Goal: Information Seeking & Learning: Learn about a topic

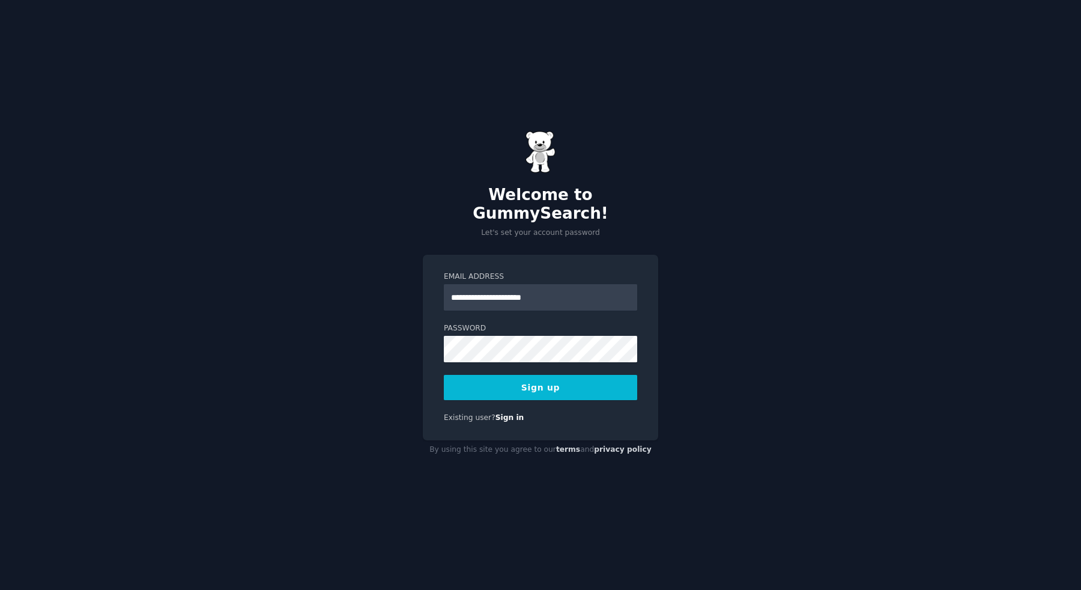
type input "**********"
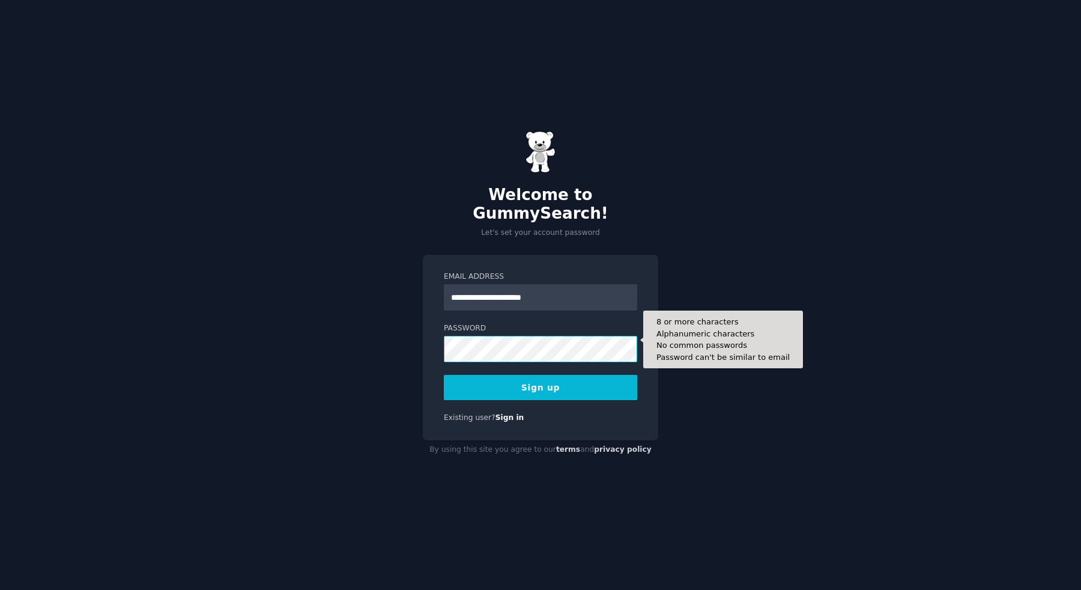
click at [444, 375] on button "Sign up" at bounding box center [540, 387] width 193 height 25
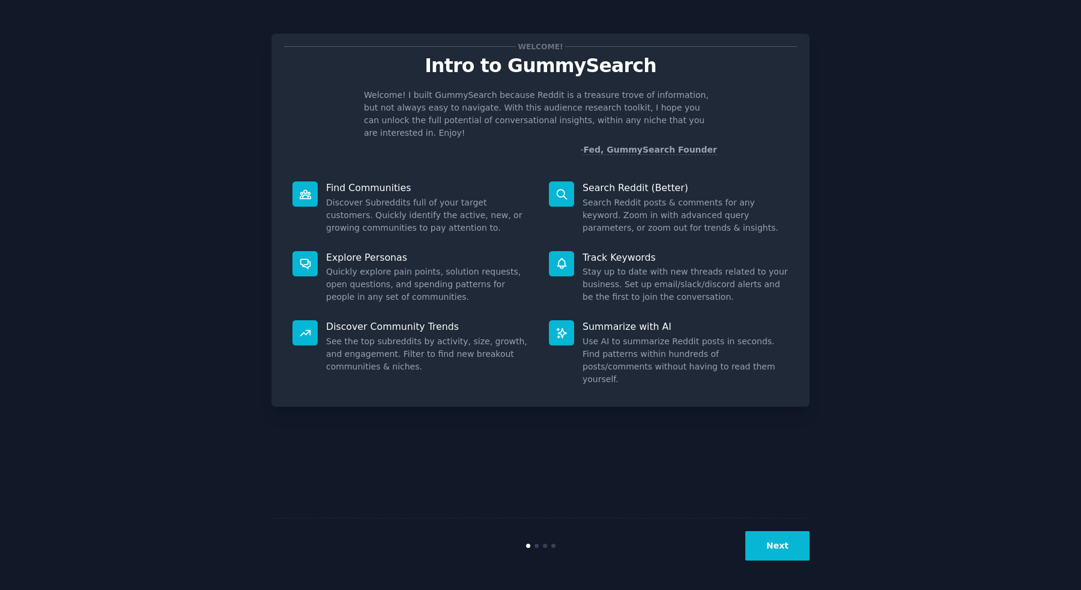
click at [776, 544] on button "Next" at bounding box center [777, 545] width 64 height 29
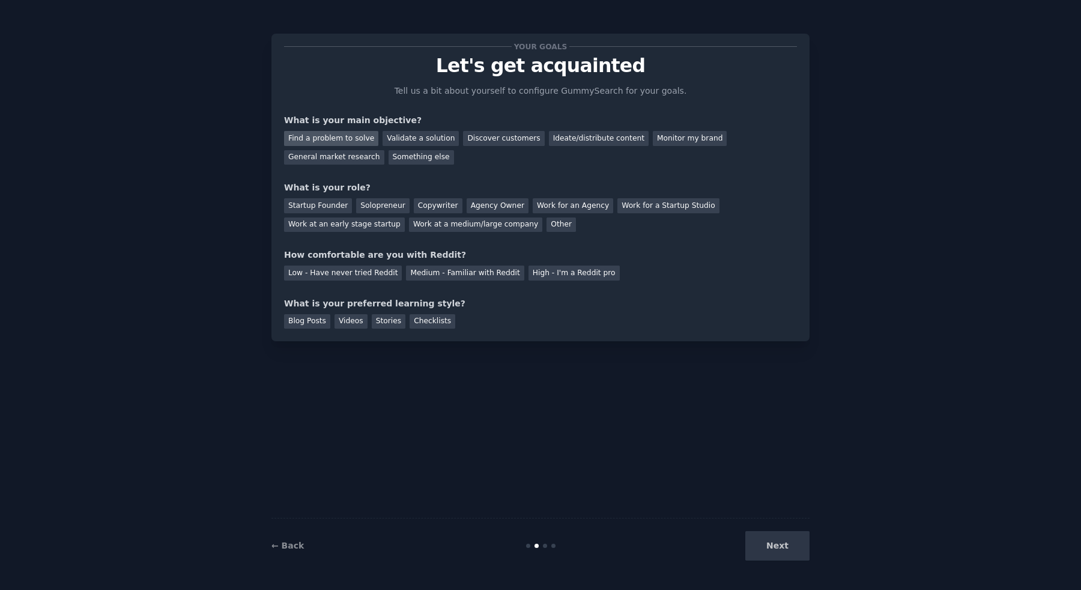
click at [355, 138] on div "Find a problem to solve" at bounding box center [331, 138] width 94 height 15
click at [485, 138] on div "Discover customers" at bounding box center [503, 138] width 81 height 15
click at [339, 141] on div "Find a problem to solve" at bounding box center [331, 138] width 94 height 15
click at [508, 136] on div "Discover customers" at bounding box center [503, 138] width 81 height 15
click at [387, 207] on div "Solopreneur" at bounding box center [382, 205] width 53 height 15
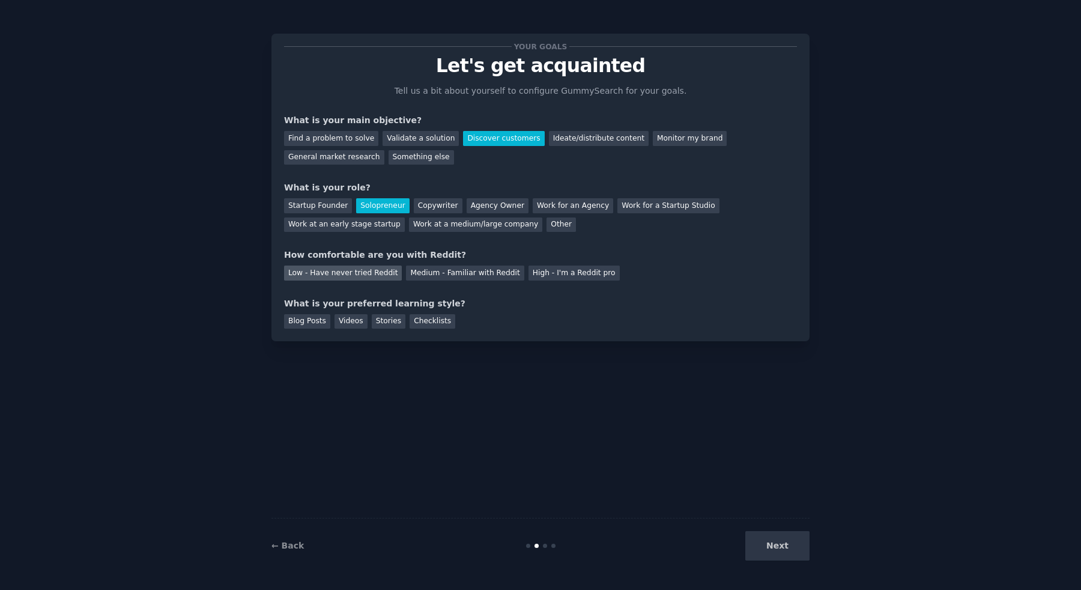
click at [381, 276] on div "Low - Have never tried Reddit" at bounding box center [343, 272] width 118 height 15
click at [418, 277] on div "Medium - Familiar with Reddit" at bounding box center [465, 272] width 118 height 15
click at [355, 326] on div "Videos" at bounding box center [351, 321] width 33 height 15
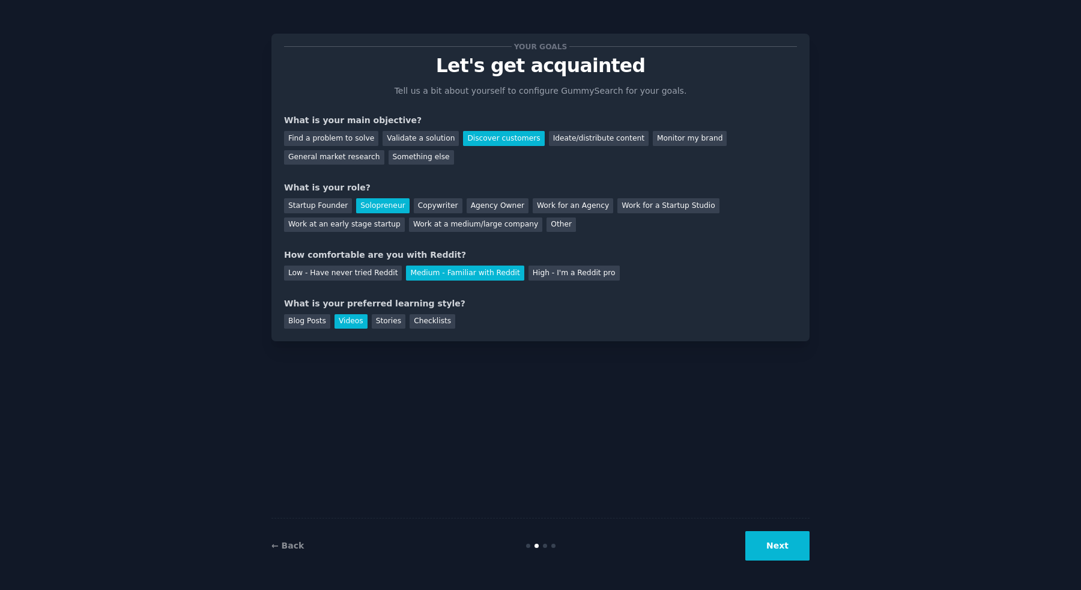
click at [778, 548] on button "Next" at bounding box center [777, 545] width 64 height 29
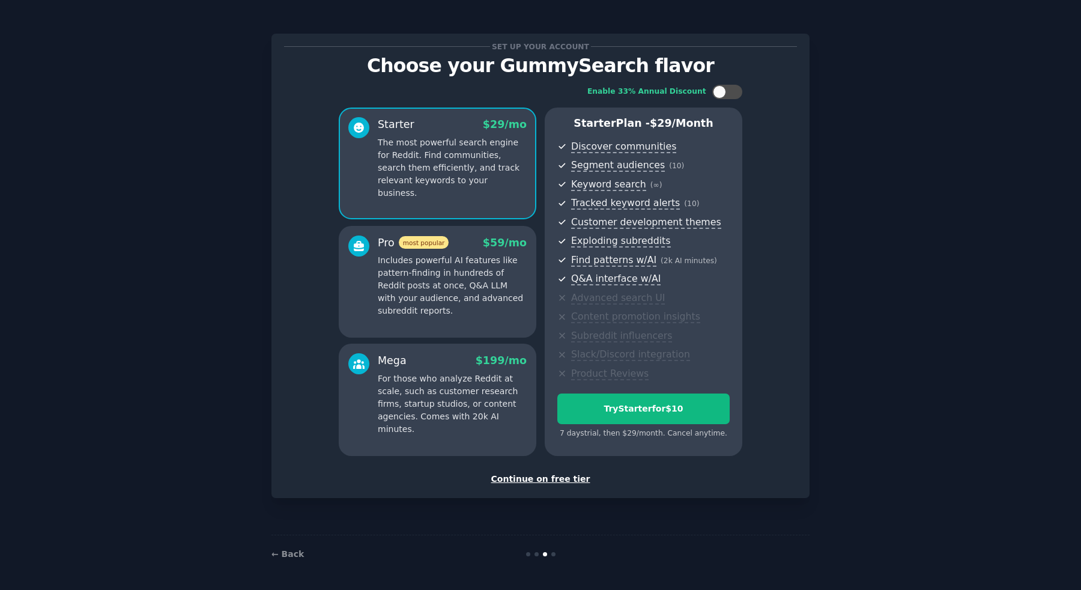
click at [516, 476] on div "Continue on free tier" at bounding box center [540, 479] width 513 height 13
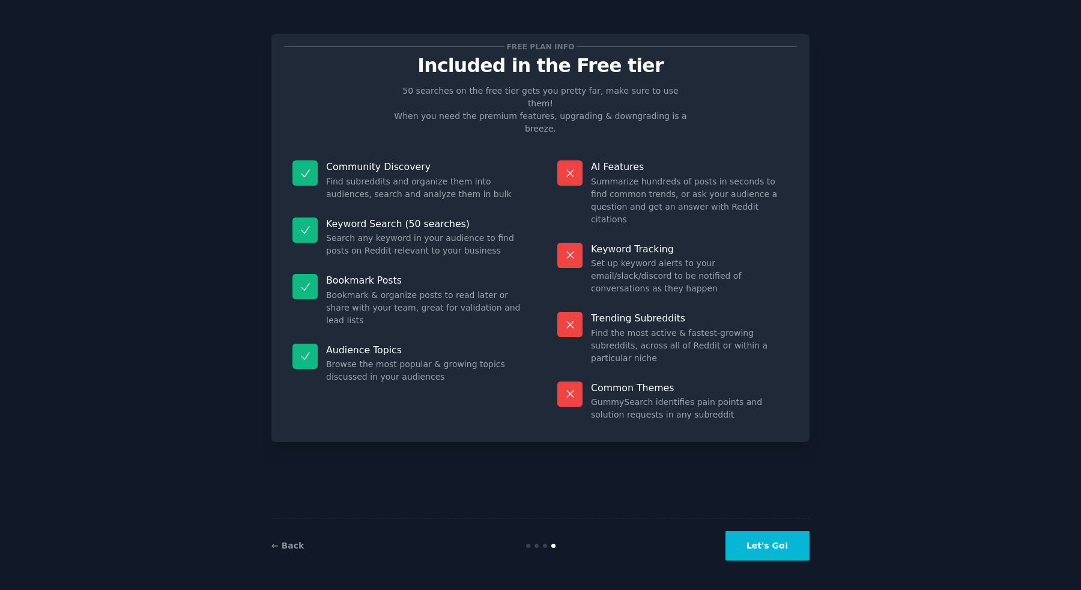
click at [760, 541] on button "Let's Go!" at bounding box center [768, 545] width 84 height 29
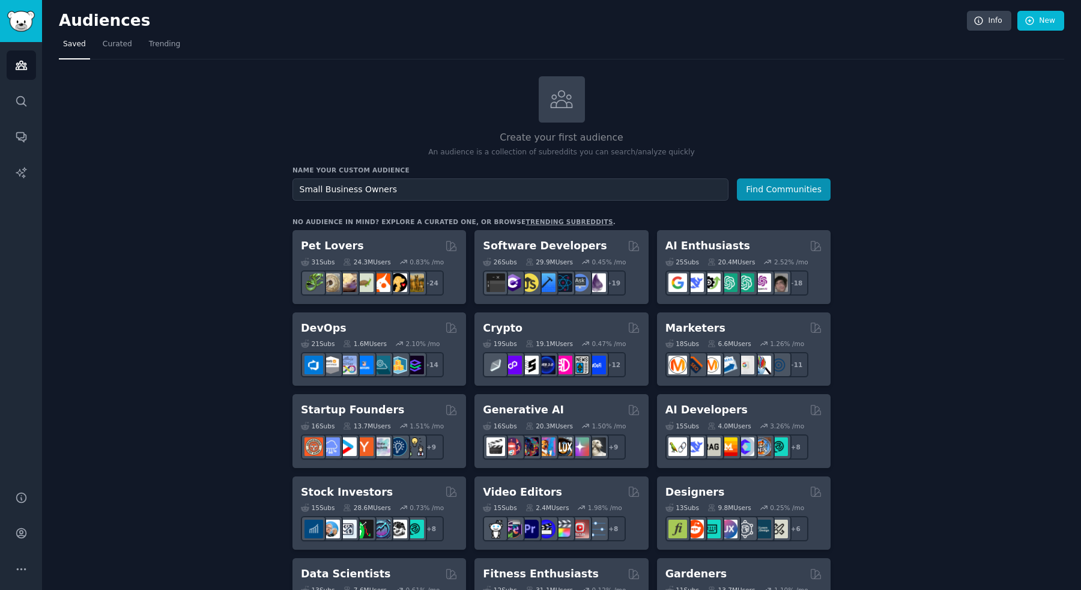
type input "Small Business Owners"
click at [737, 178] on button "Find Communities" at bounding box center [784, 189] width 94 height 22
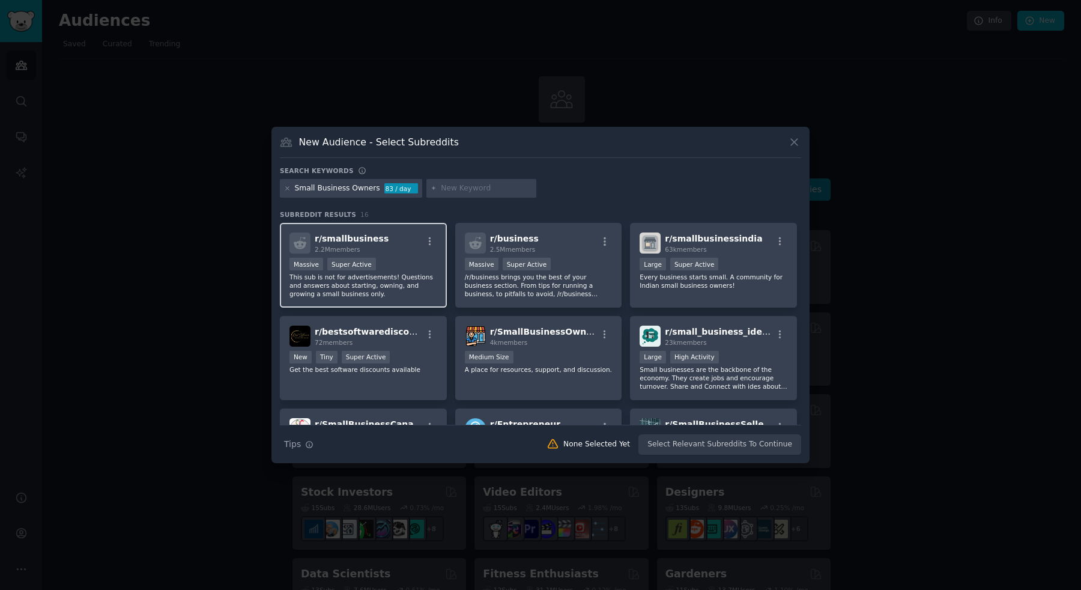
click at [405, 247] on div "r/ smallbusiness 2.2M members" at bounding box center [363, 242] width 148 height 21
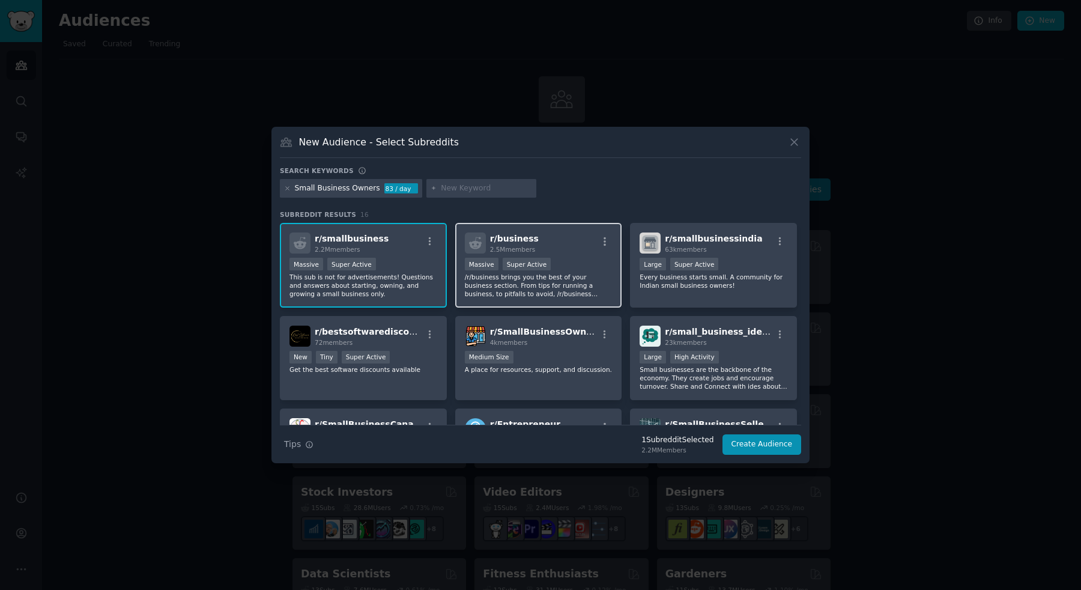
click at [580, 261] on div "Massive Super Active" at bounding box center [539, 265] width 148 height 15
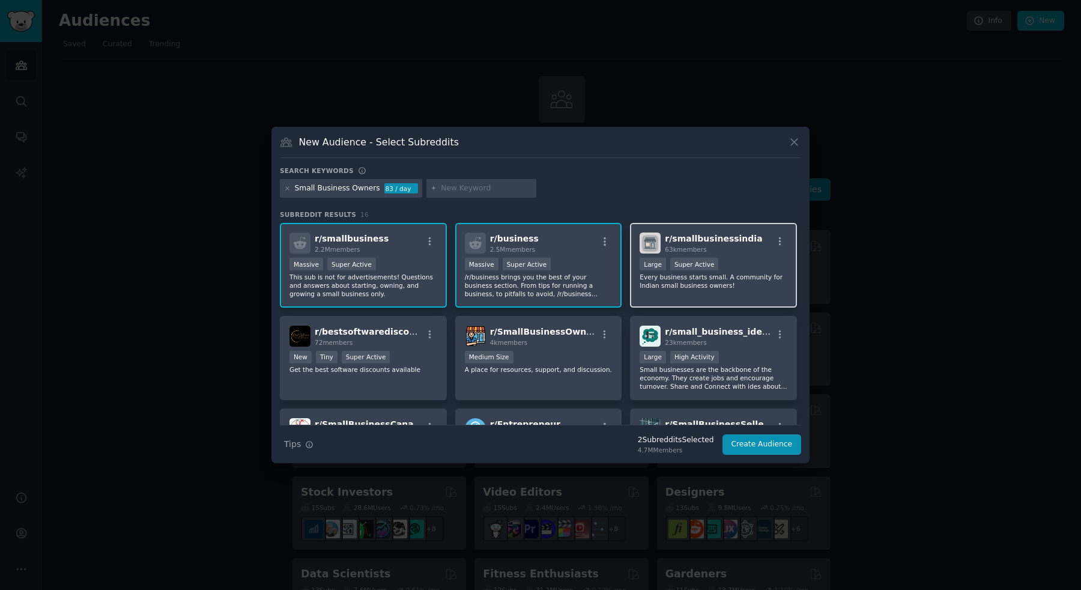
click at [750, 260] on div "Large Super Active" at bounding box center [714, 265] width 148 height 15
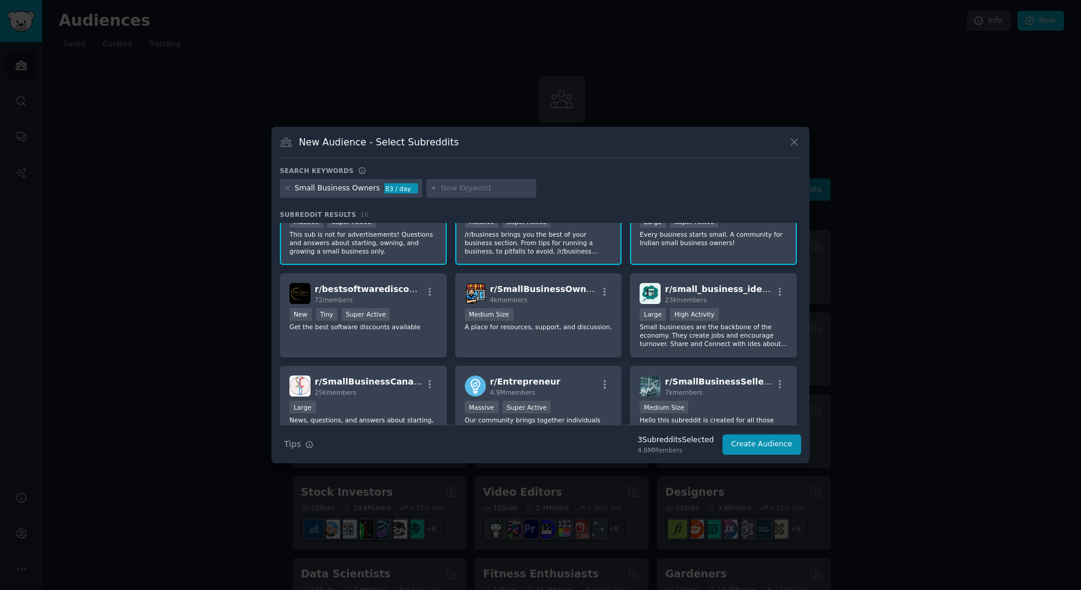
scroll to position [54, 0]
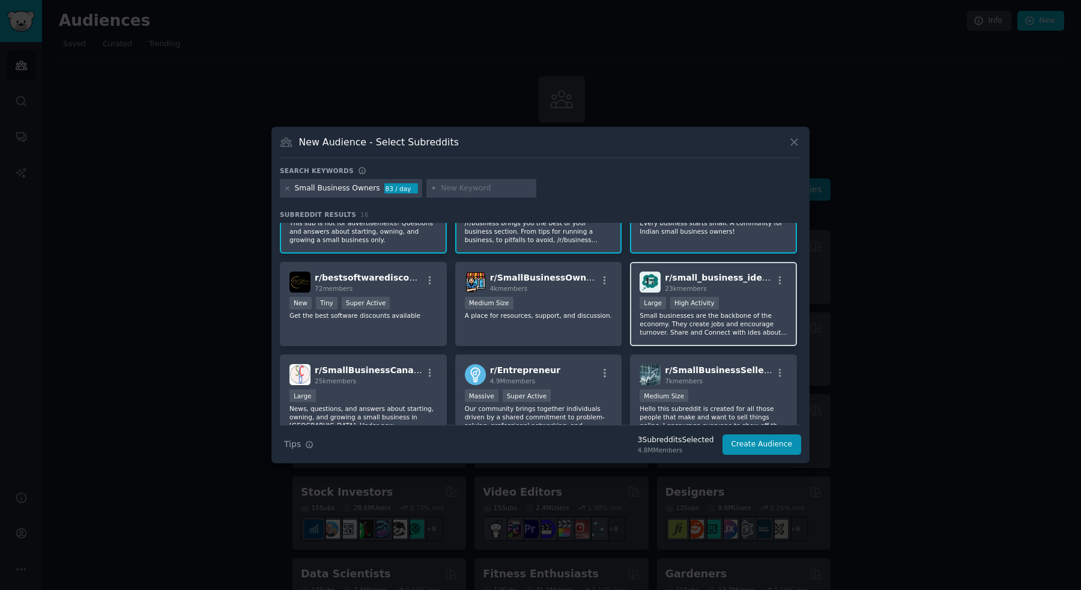
click at [748, 286] on div "23k members" at bounding box center [719, 288] width 108 height 8
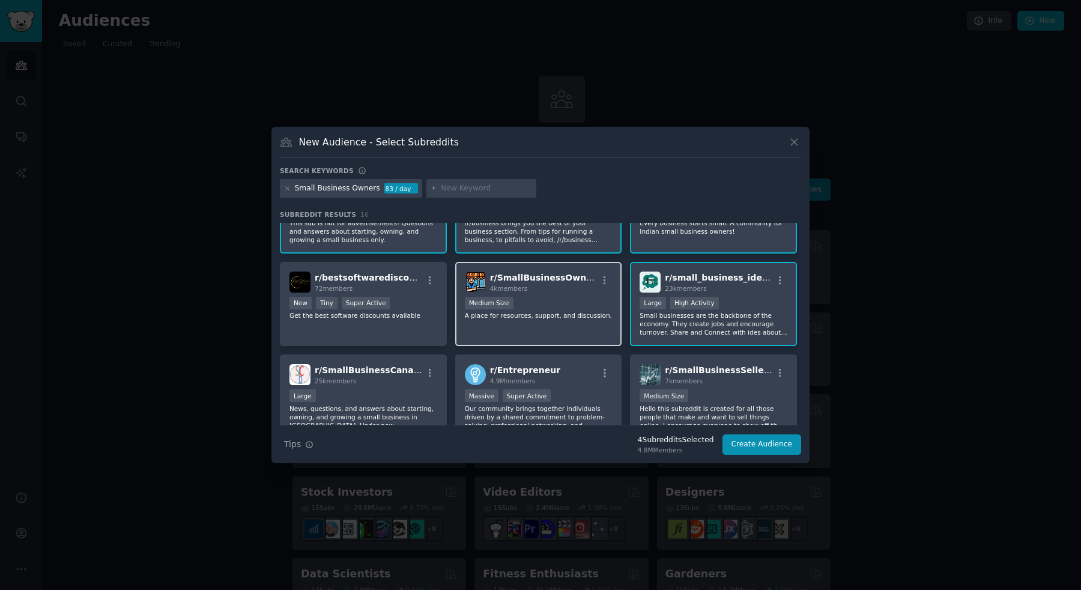
click at [584, 290] on div "4k members" at bounding box center [544, 288] width 108 height 8
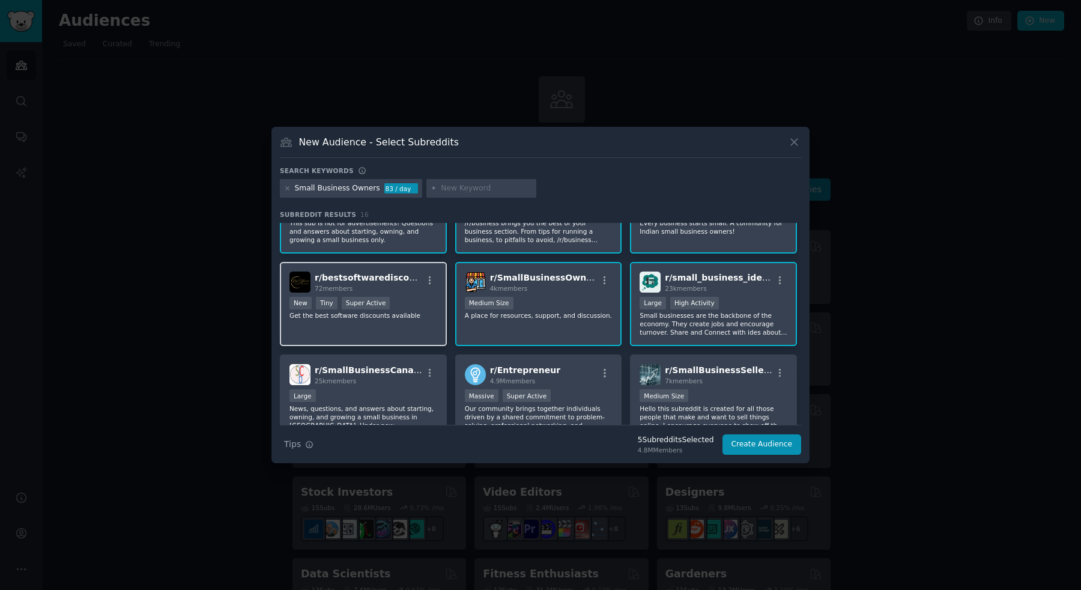
click at [388, 308] on div "New Tiny Super Active" at bounding box center [363, 304] width 148 height 15
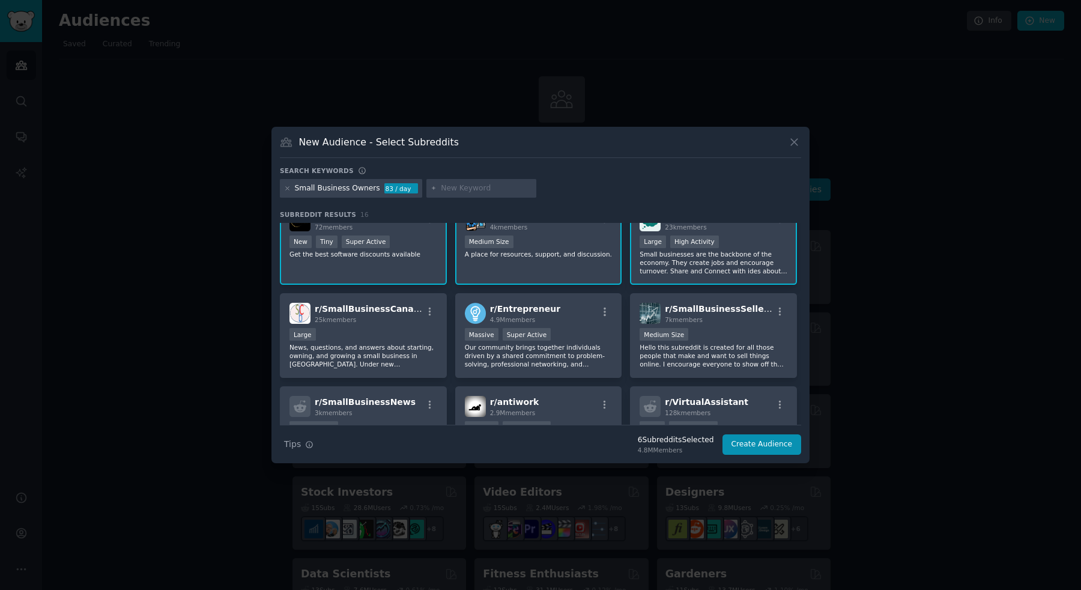
scroll to position [132, 0]
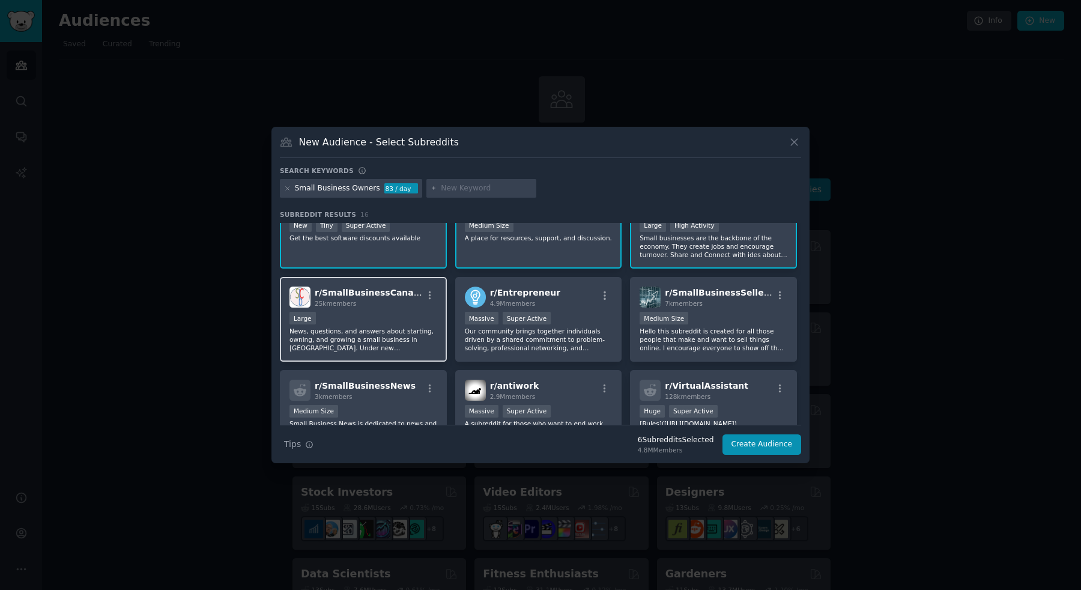
click at [391, 328] on p "News, questions, and answers about starting, owning, and growing a small busine…" at bounding box center [363, 339] width 148 height 25
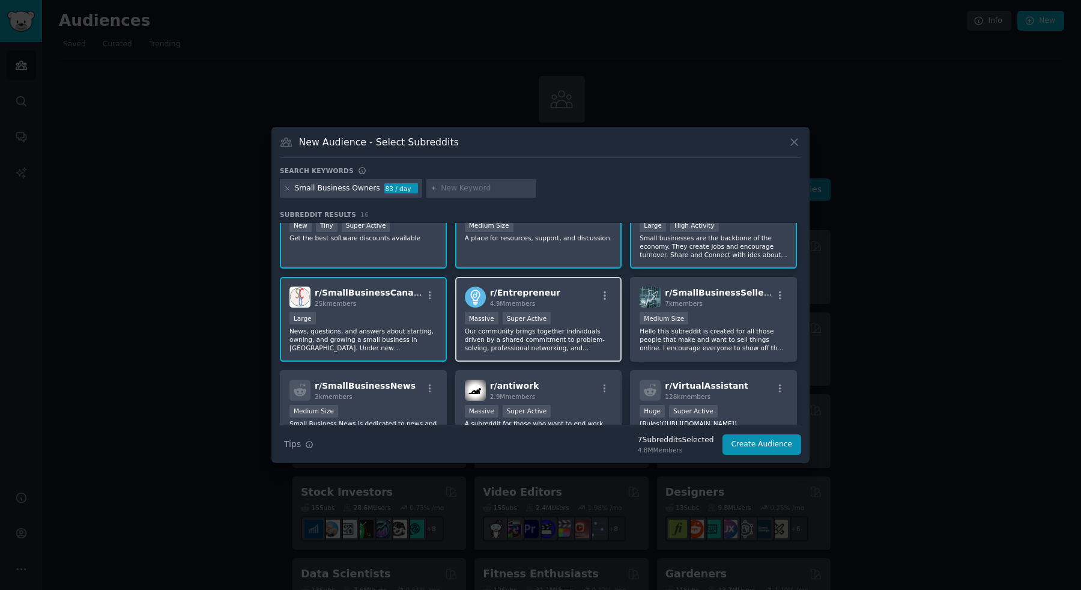
click at [592, 341] on p "Our community brings together individuals driven by a shared commitment to prob…" at bounding box center [539, 339] width 148 height 25
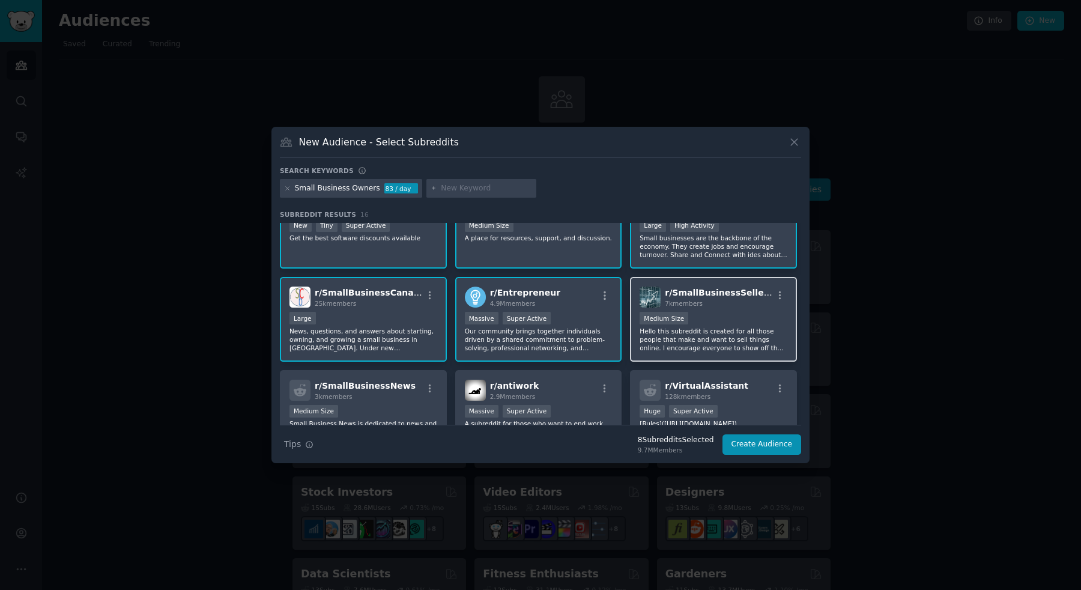
click at [712, 335] on p "Hello this subreddit is created for all those people that make and want to sell…" at bounding box center [714, 339] width 148 height 25
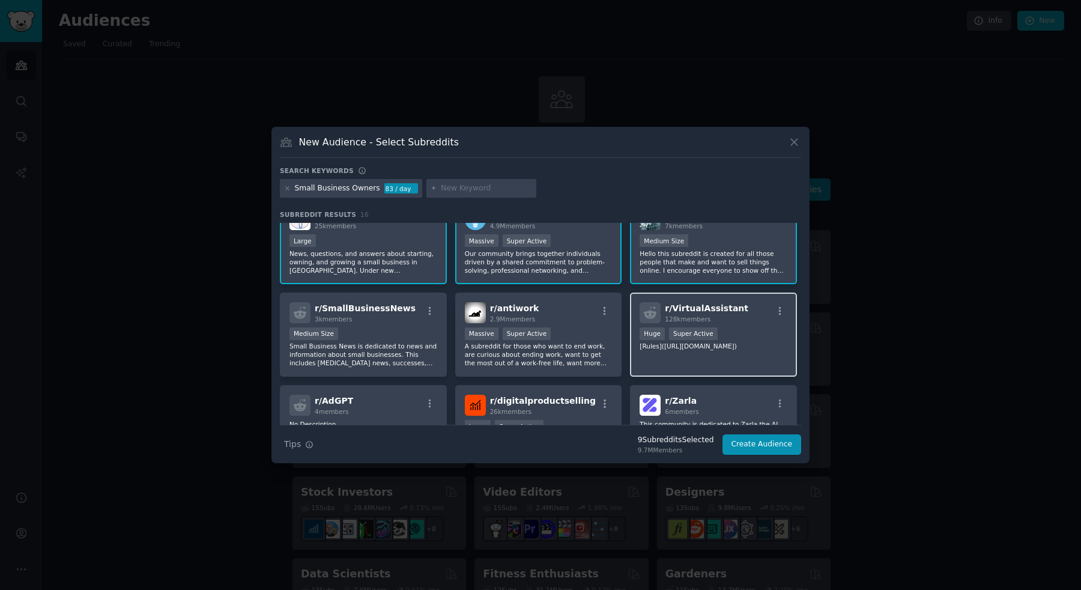
scroll to position [214, 0]
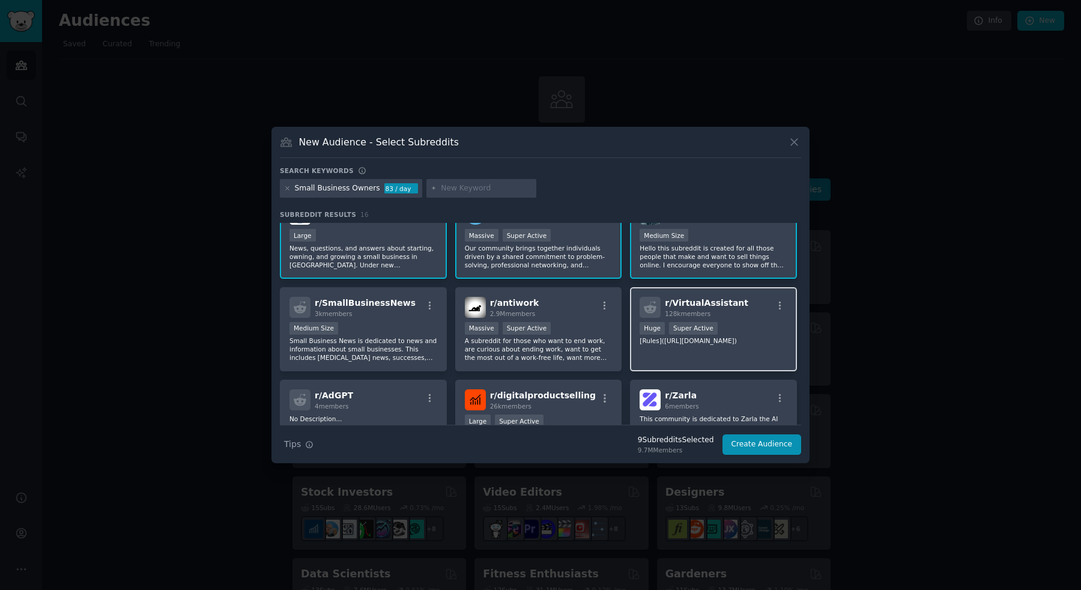
click at [754, 338] on p "[Rules]([URL][DOMAIN_NAME])" at bounding box center [714, 340] width 148 height 8
click at [676, 359] on div "r/ VirtualAssistant 128k members Huge Super Active [Rules]([URL][DOMAIN_NAME])" at bounding box center [713, 329] width 167 height 85
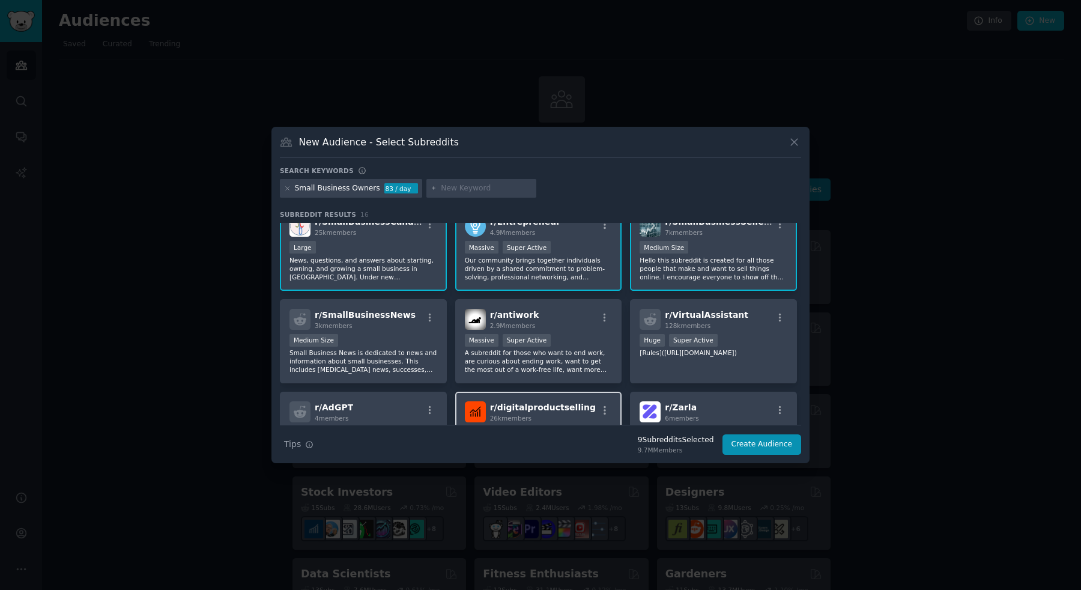
scroll to position [190, 0]
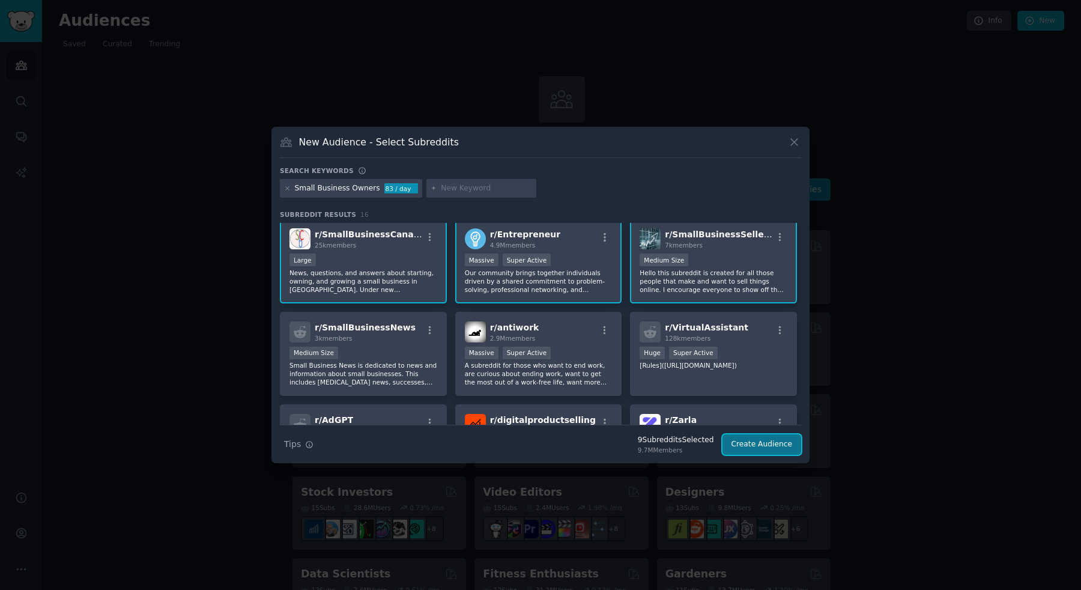
click at [758, 446] on button "Create Audience" at bounding box center [762, 444] width 79 height 20
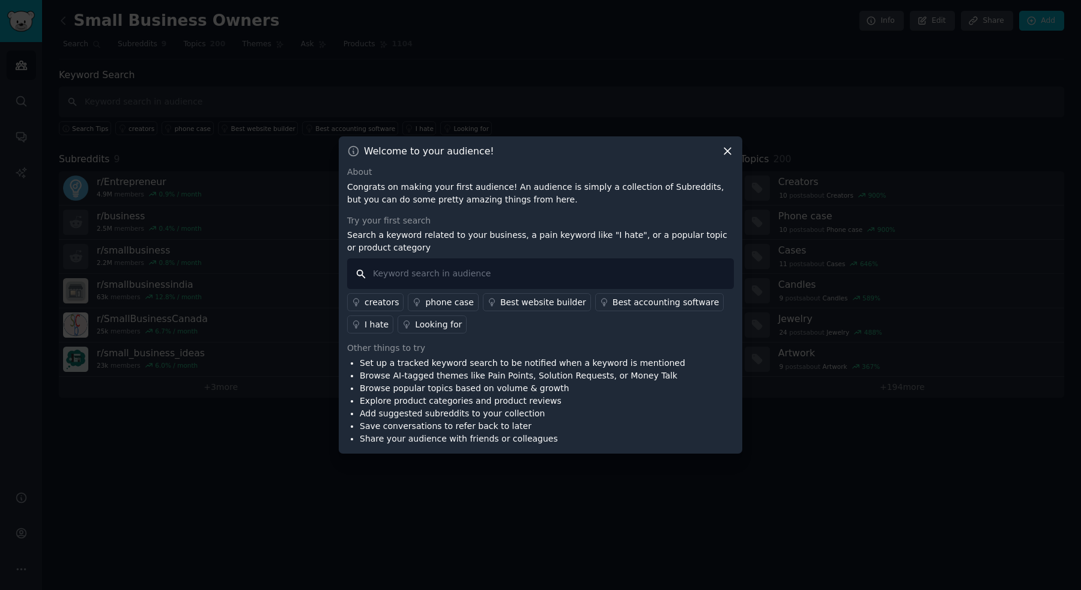
click at [636, 277] on input "text" at bounding box center [540, 273] width 387 height 31
click at [633, 275] on input "text" at bounding box center [540, 273] width 387 height 31
type input "i need voice ai"
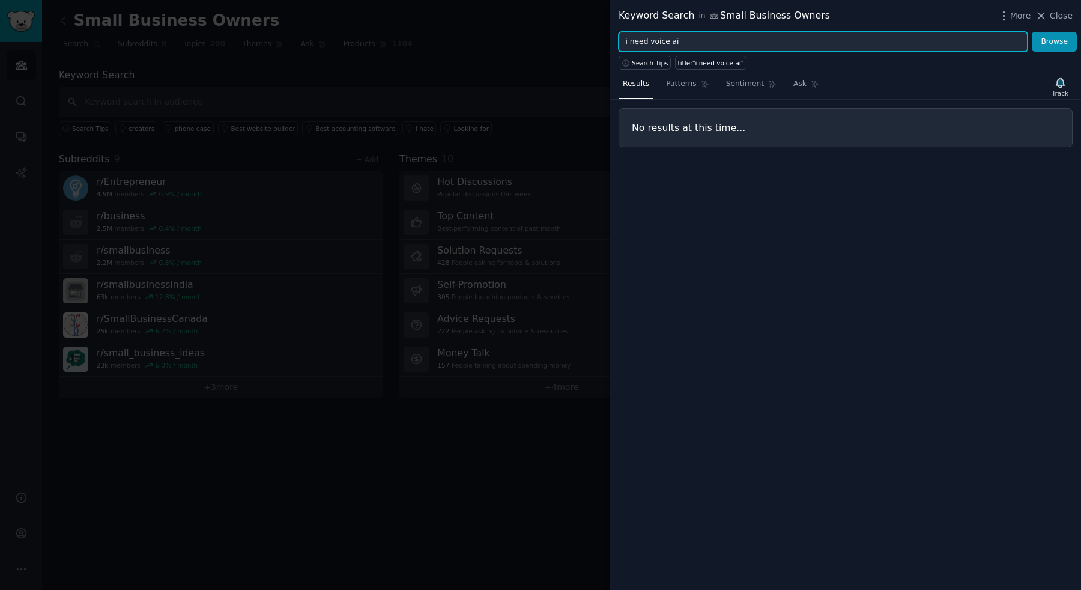
click at [680, 43] on input "i need voice ai" at bounding box center [823, 42] width 409 height 20
type input "voice ai"
click at [1032, 32] on button "Browse" at bounding box center [1054, 42] width 45 height 20
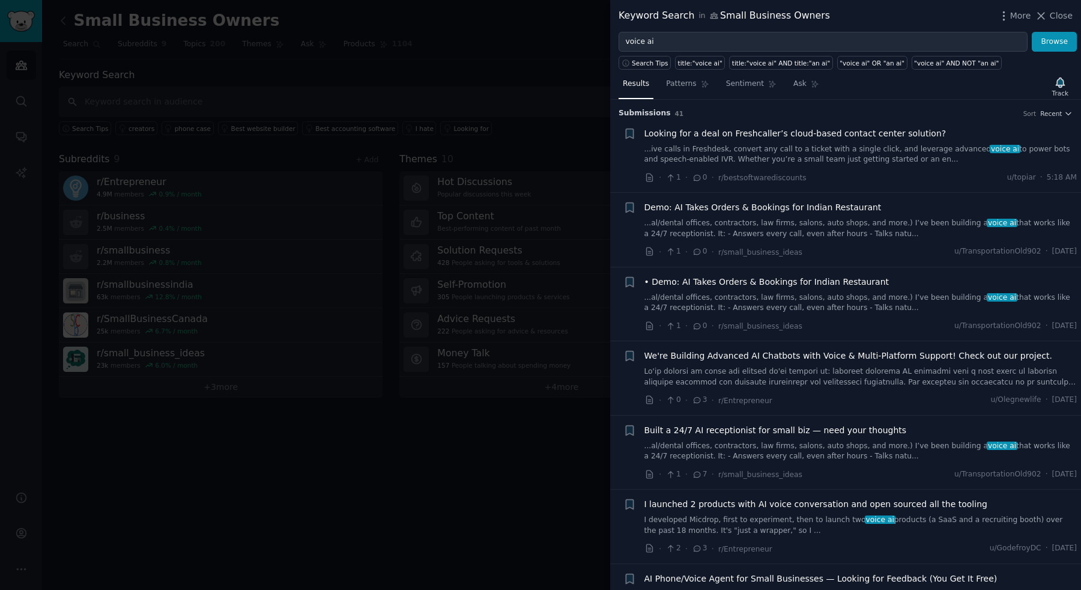
click at [759, 156] on link "...ive calls in Freshdesk, convert any call to a ticket with a single click, an…" at bounding box center [860, 154] width 433 height 21
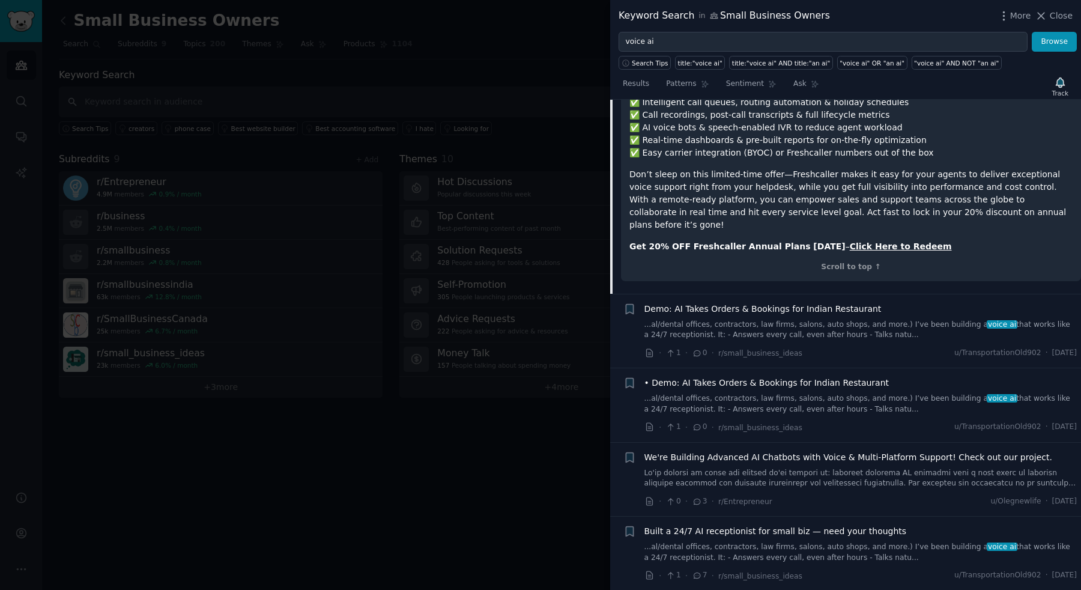
scroll to position [457, 0]
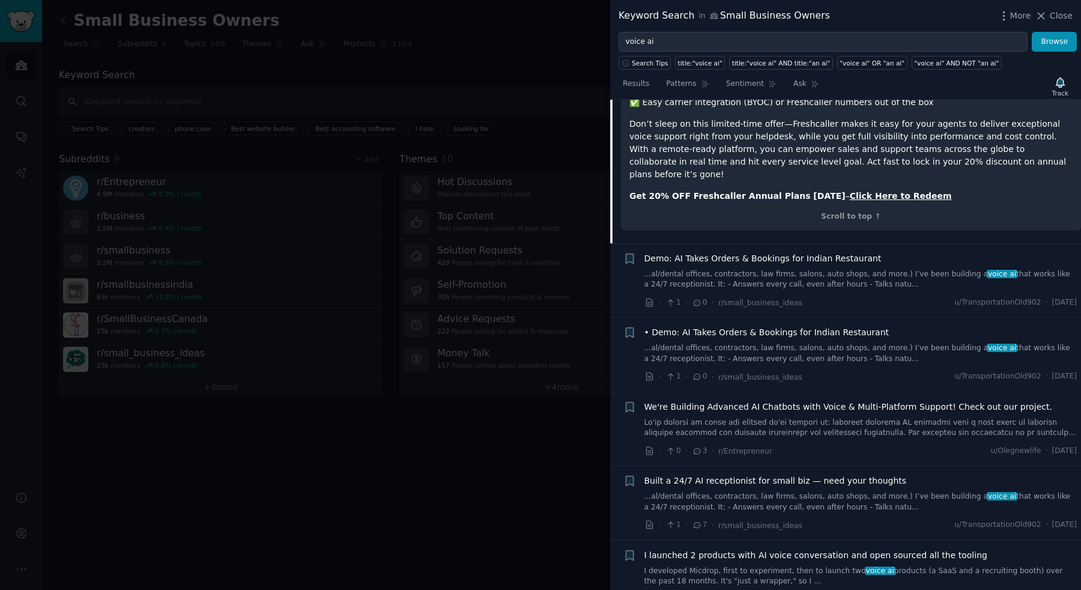
click at [879, 269] on link "...al/dental offices, contractors, law firms, salons, auto shops, and more.) I’…" at bounding box center [860, 279] width 433 height 21
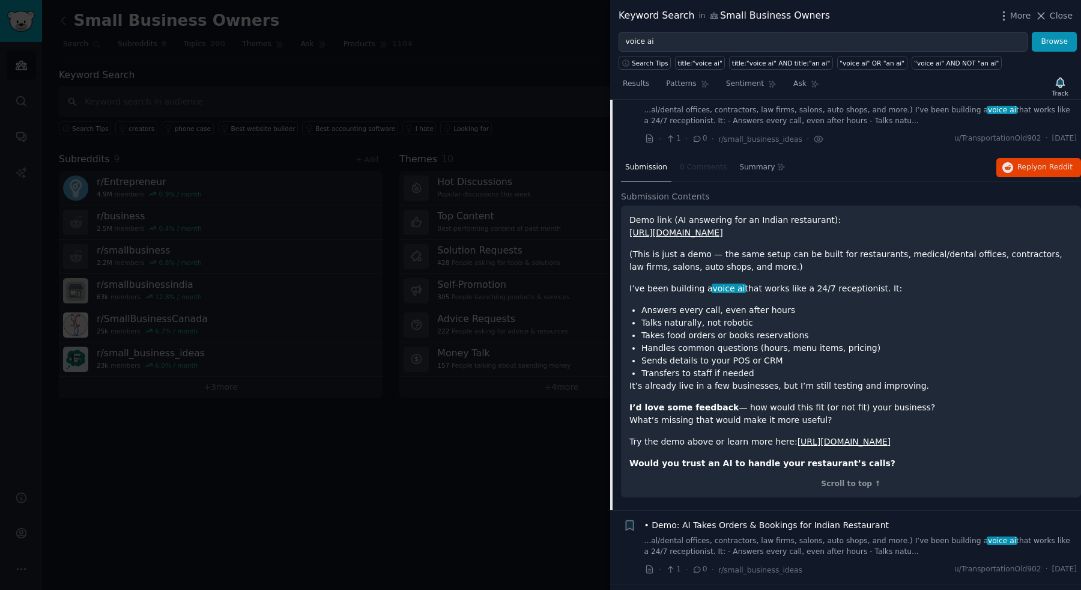
scroll to position [93, 0]
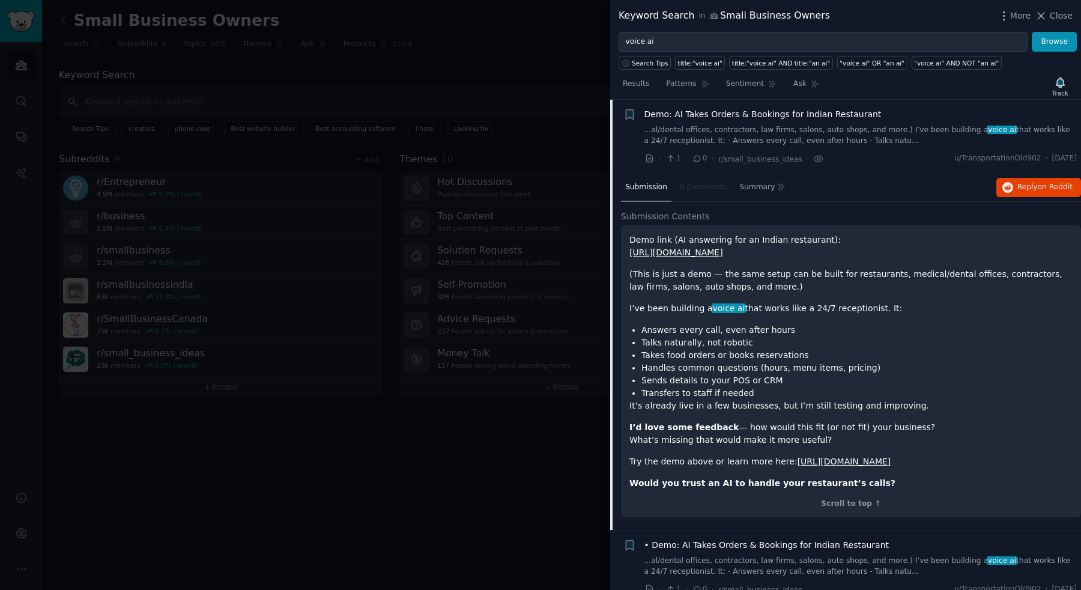
click at [723, 253] on link "[URL][DOMAIN_NAME]" at bounding box center [676, 252] width 94 height 10
click at [833, 359] on li "Takes food orders or books reservations" at bounding box center [856, 355] width 431 height 13
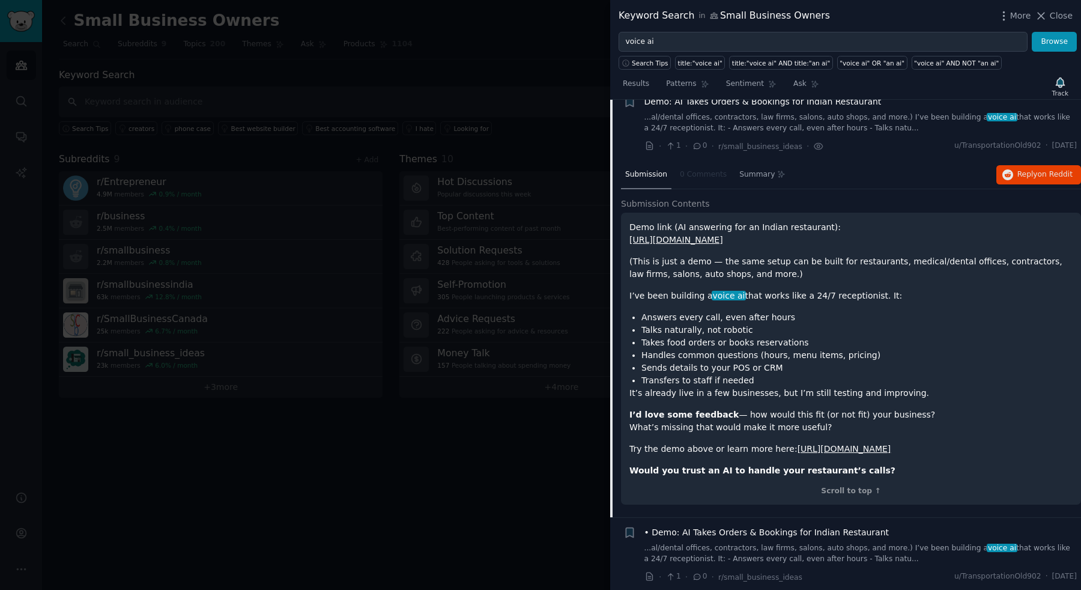
click at [747, 368] on li "Sends details to your POS or CRM" at bounding box center [856, 368] width 431 height 13
click at [824, 449] on link "[URL][DOMAIN_NAME]" at bounding box center [845, 449] width 94 height 10
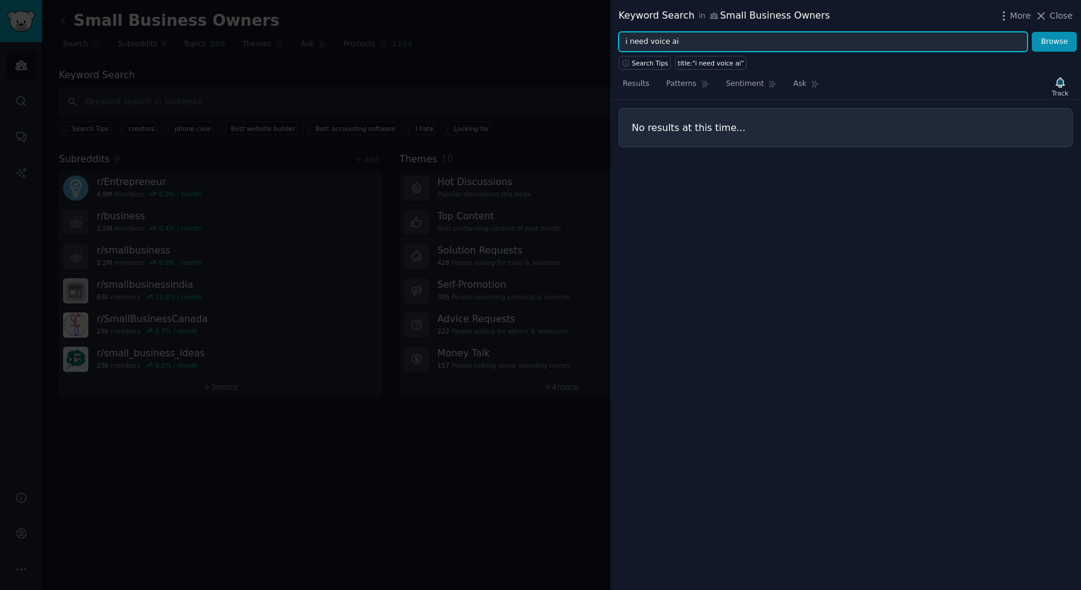
click at [984, 44] on input "i need voice ai" at bounding box center [823, 42] width 409 height 20
type input "voice ai"
click at [1032, 32] on button "Browse" at bounding box center [1054, 42] width 45 height 20
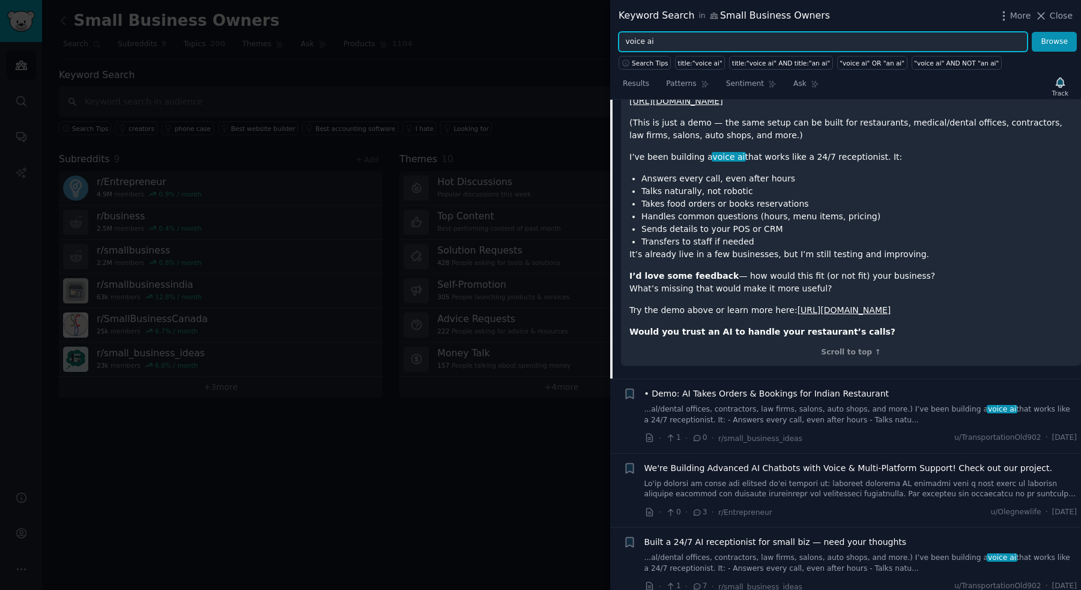
scroll to position [248, 0]
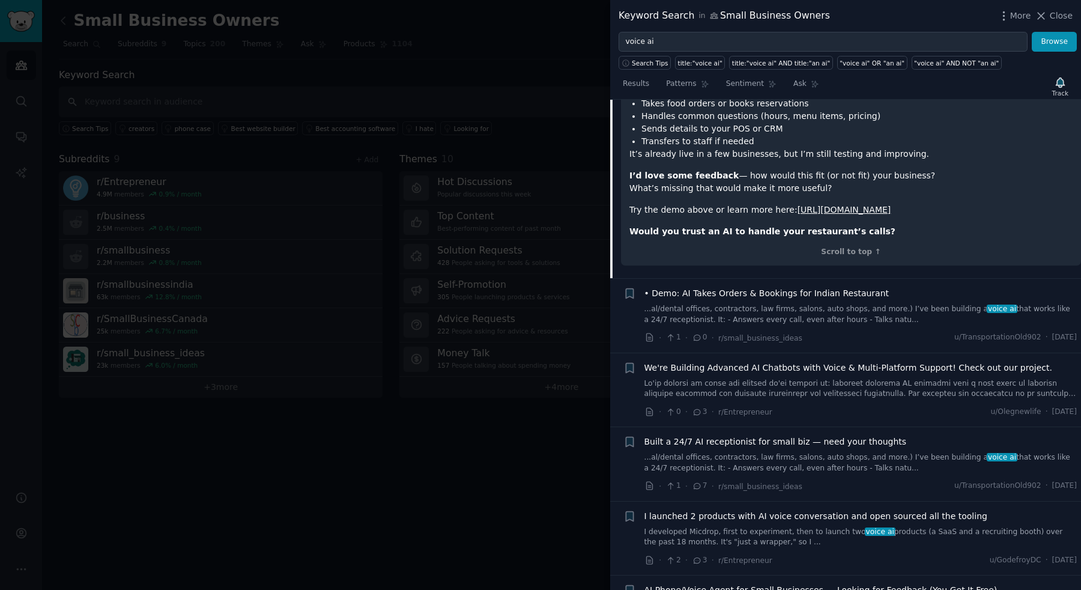
click at [853, 382] on link at bounding box center [860, 388] width 433 height 21
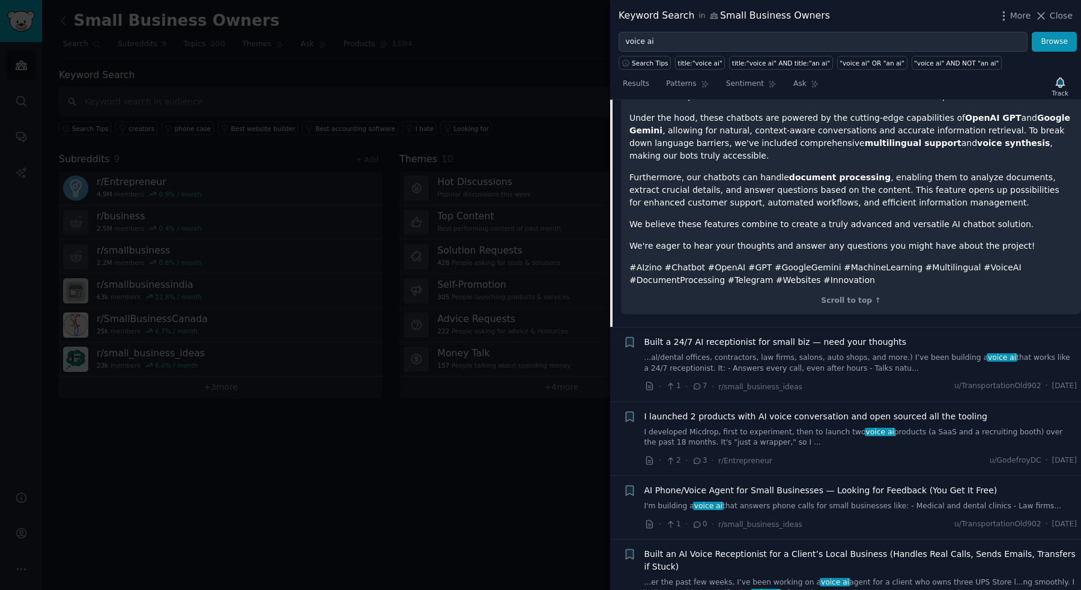
scroll to position [516, 0]
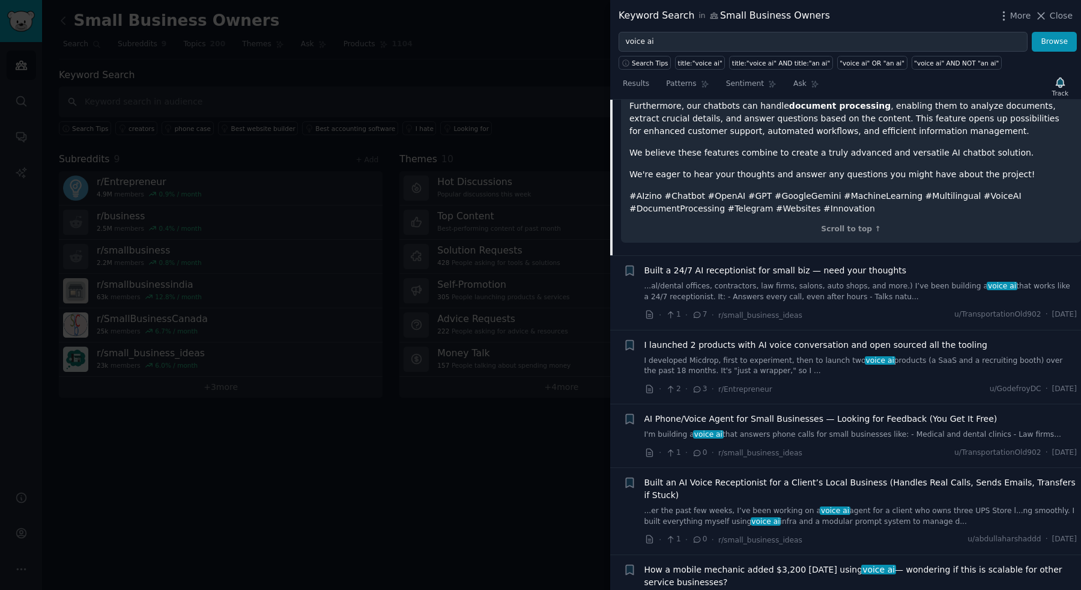
click at [841, 291] on link "...al/dental offices, contractors, law firms, salons, auto shops, and more.) I’…" at bounding box center [860, 291] width 433 height 21
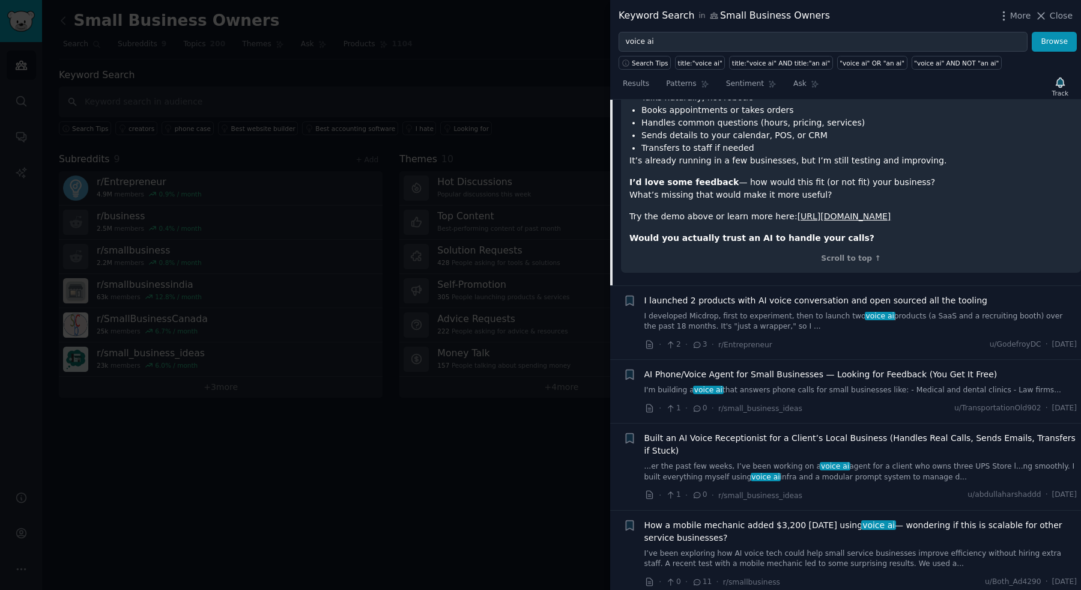
scroll to position [543, 0]
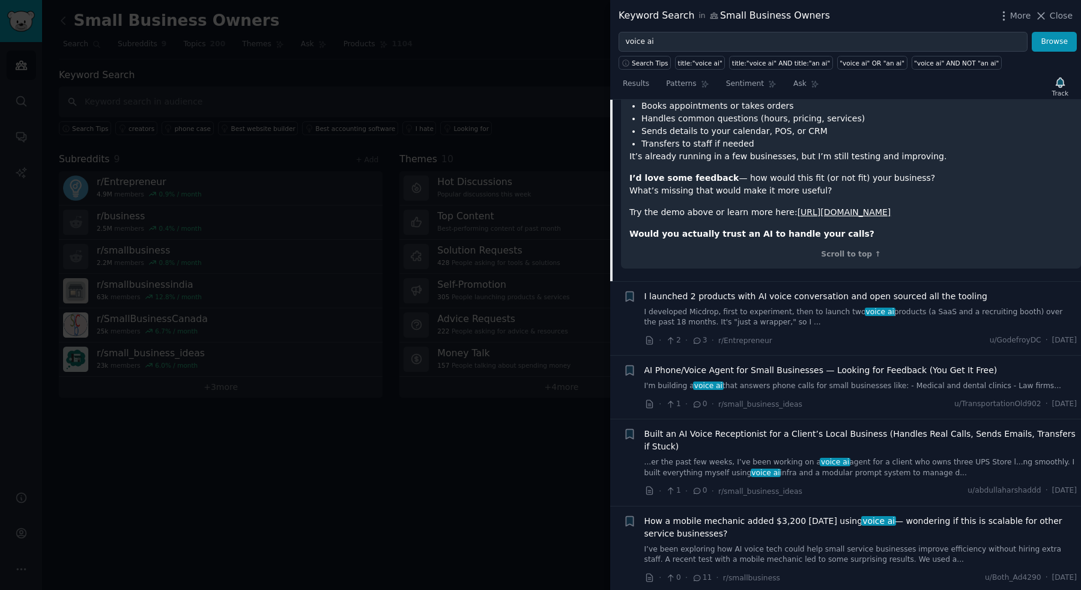
click at [830, 345] on div "I launched 2 products with AI voice conversation and open sourced all the tooli…" at bounding box center [860, 318] width 433 height 57
click at [825, 325] on link "I developed Micdrop, first to experiment, then to launch two voice ai products …" at bounding box center [860, 317] width 433 height 21
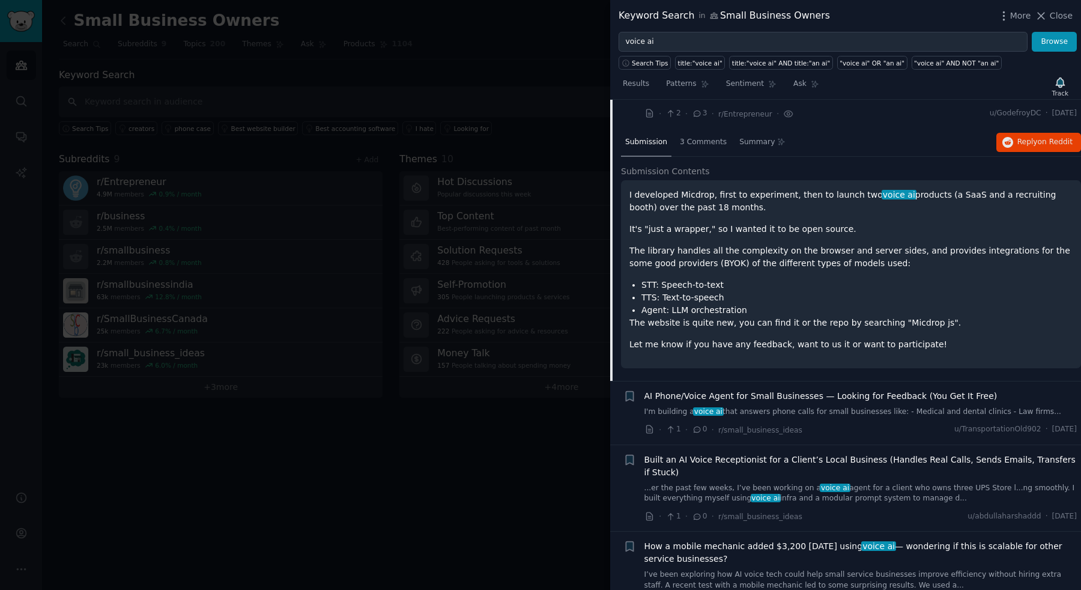
scroll to position [449, 0]
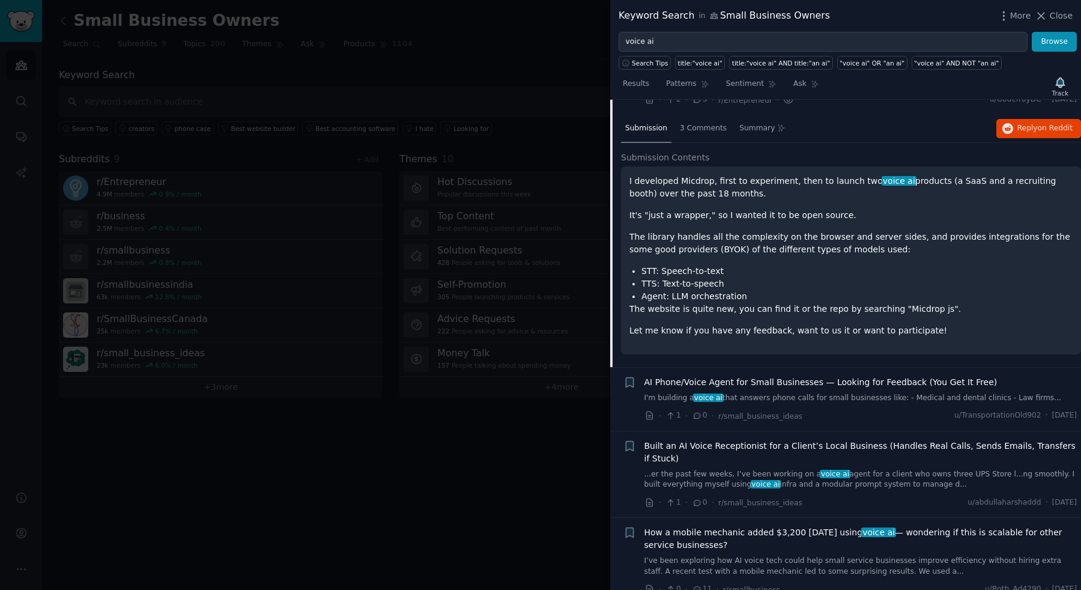
click at [804, 401] on link "I'm building a voice ai that answers phone calls for small businesses like: - M…" at bounding box center [860, 398] width 433 height 11
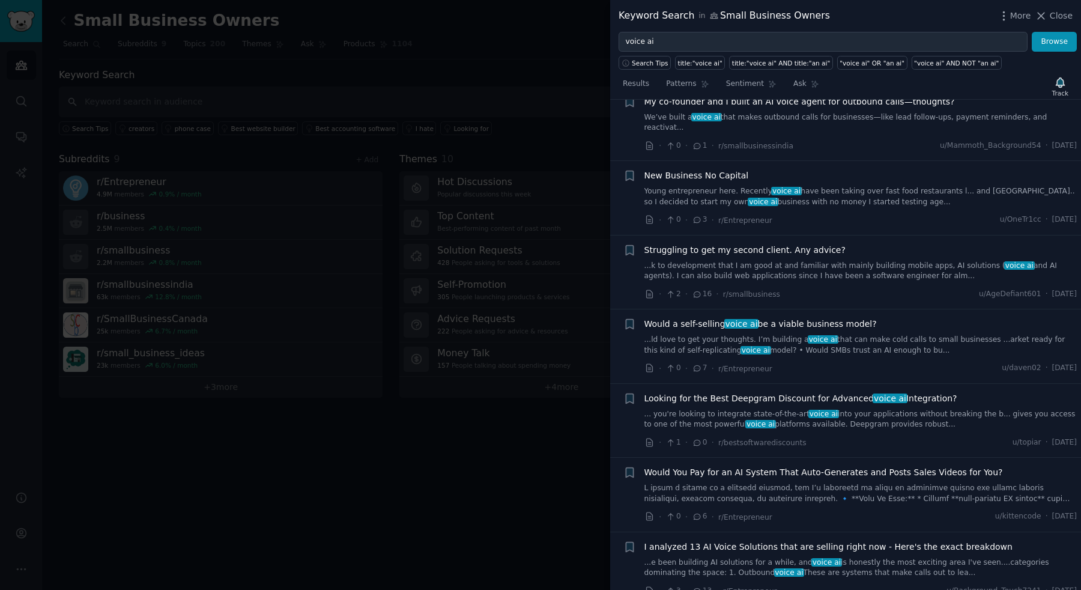
scroll to position [1750, 0]
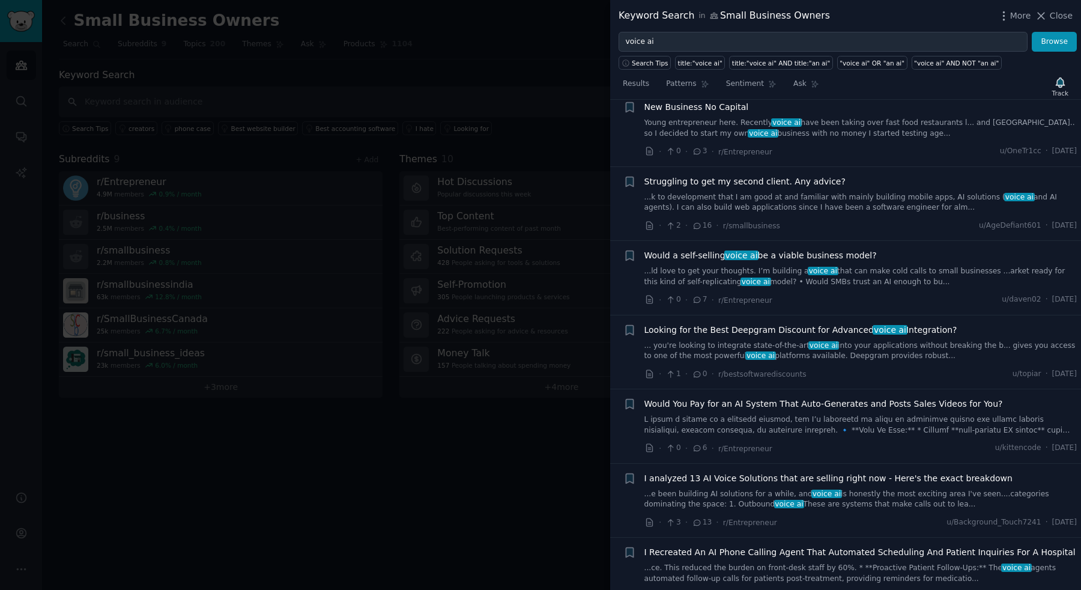
click at [578, 421] on div at bounding box center [540, 295] width 1081 height 590
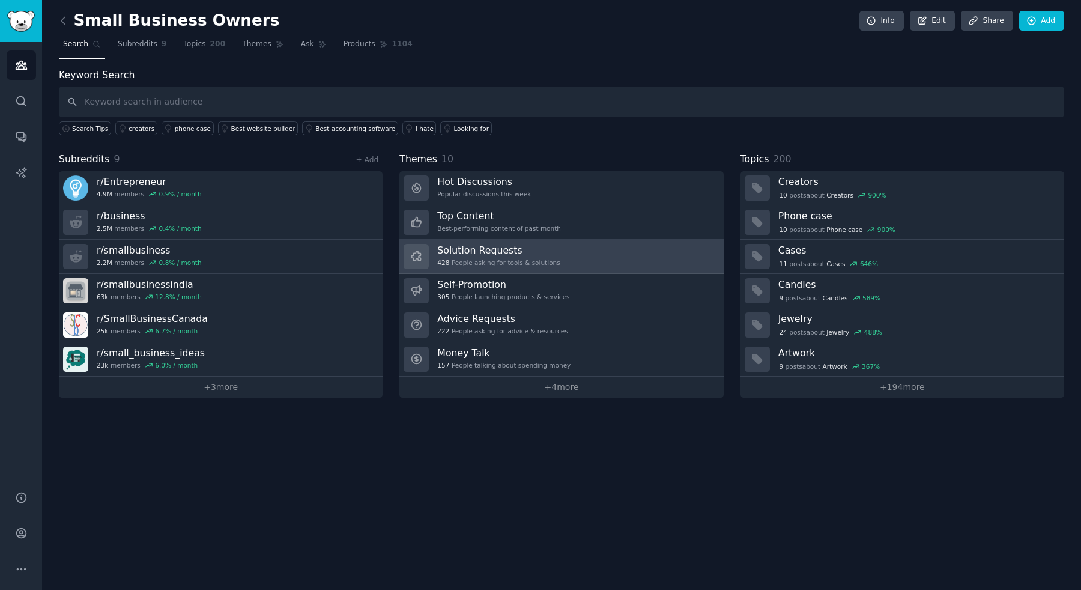
click at [479, 250] on h3 "Solution Requests" at bounding box center [498, 250] width 123 height 13
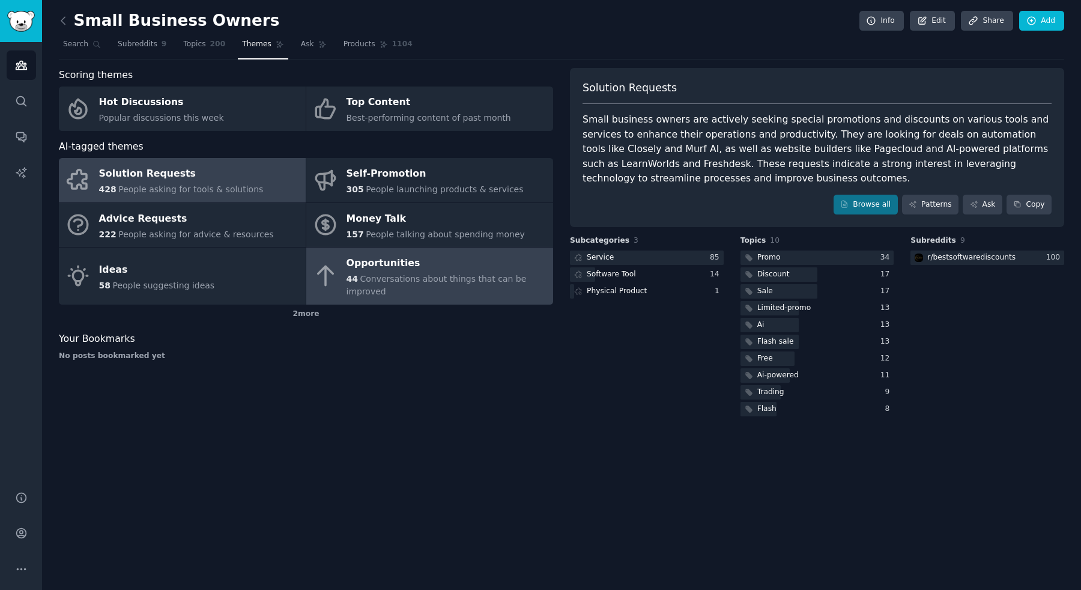
click at [476, 273] on div "44 Conversations about things that can be improved" at bounding box center [447, 285] width 201 height 25
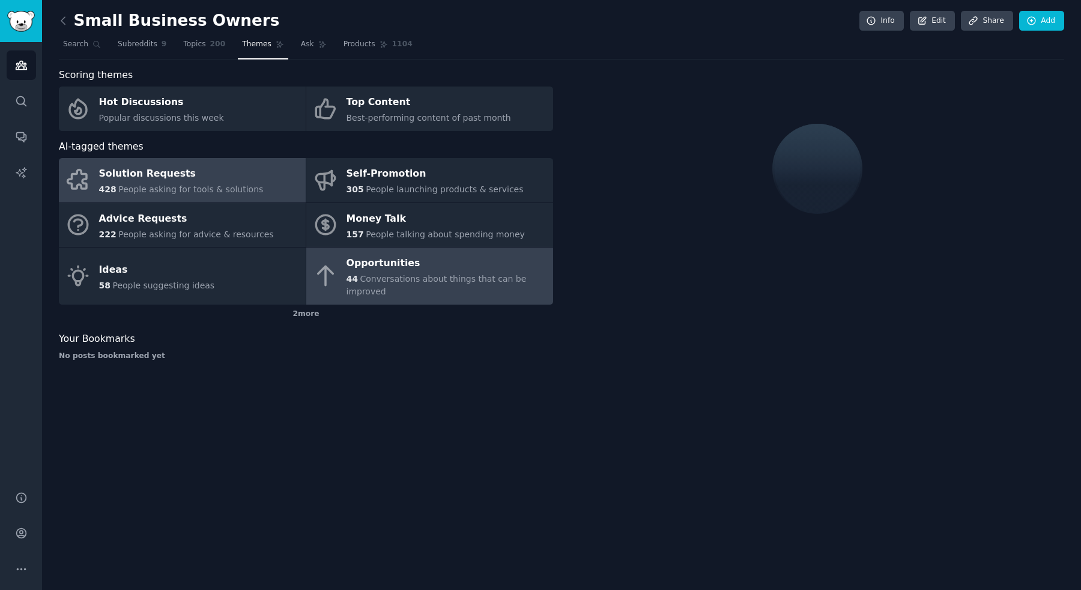
click at [169, 158] on link "Solution Requests 428 People asking for tools & solutions" at bounding box center [182, 180] width 247 height 44
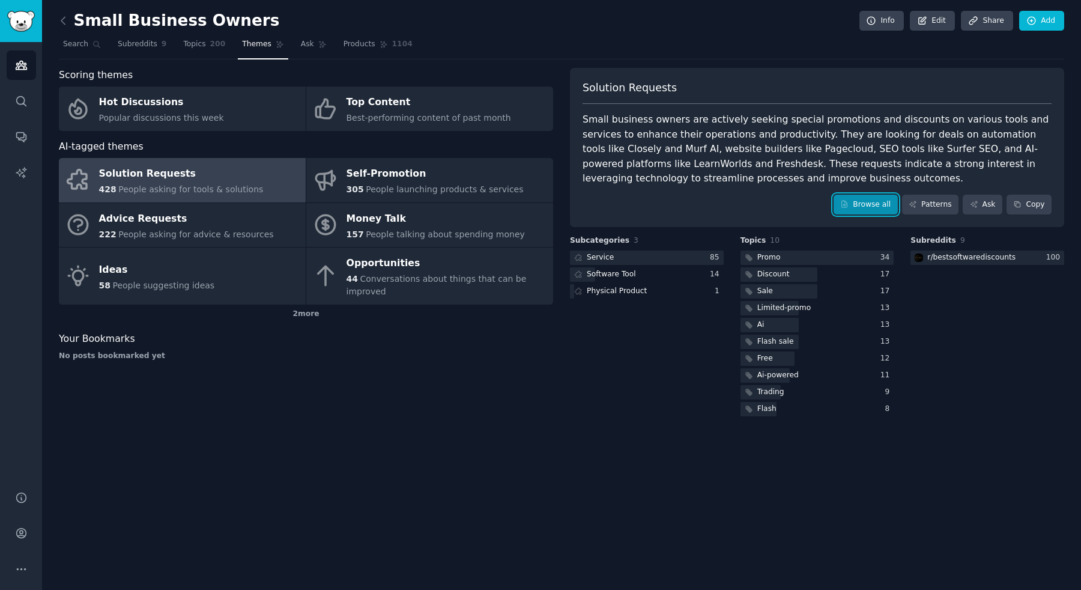
click at [860, 211] on link "Browse all" at bounding box center [866, 205] width 64 height 20
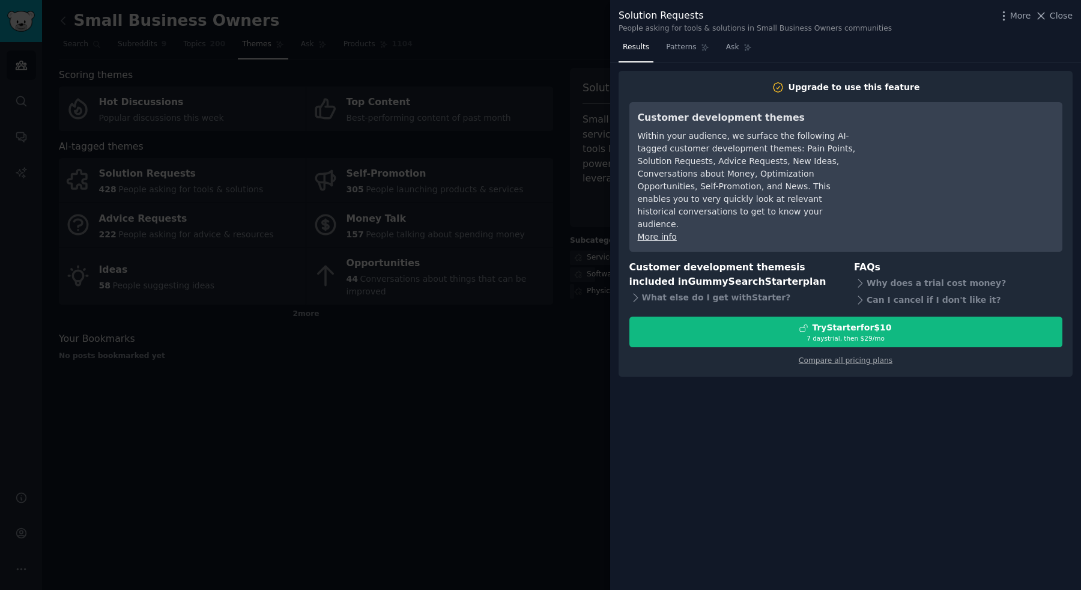
click at [513, 375] on div at bounding box center [540, 295] width 1081 height 590
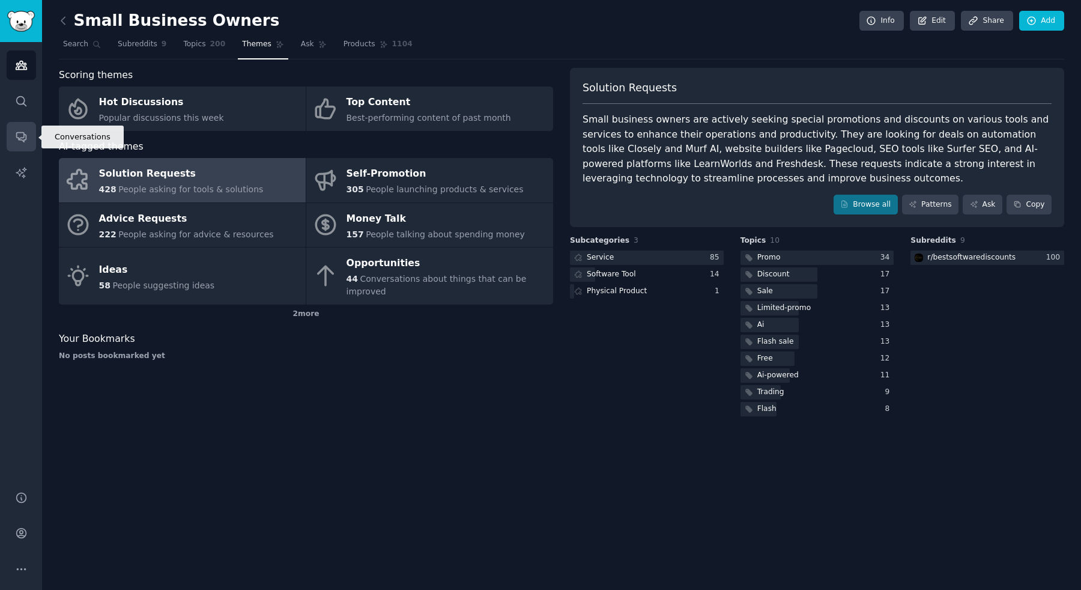
click at [23, 143] on link "Conversations" at bounding box center [21, 136] width 29 height 29
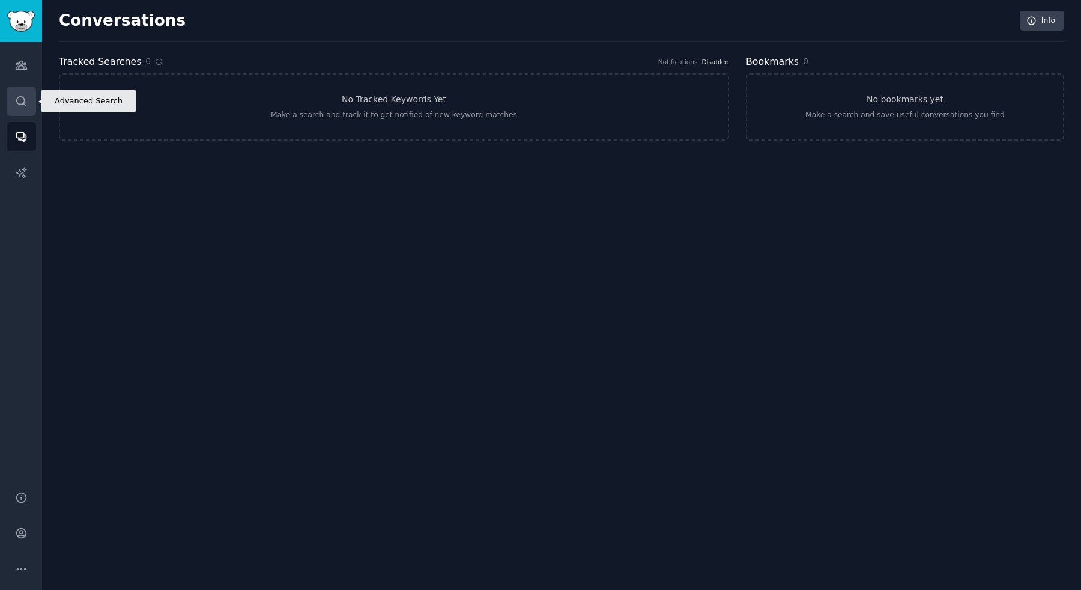
click at [27, 103] on icon "Sidebar" at bounding box center [21, 101] width 13 height 13
